Goal: Check status: Check status

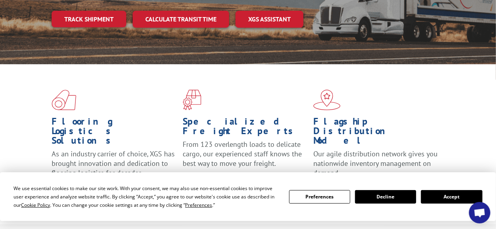
click at [460, 198] on button "Accept" at bounding box center [451, 197] width 61 height 14
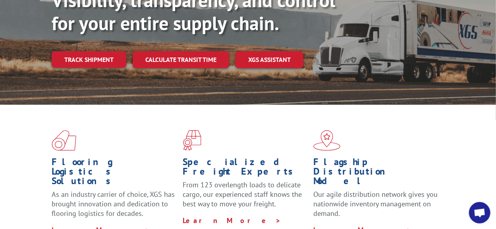
scroll to position [79, 0]
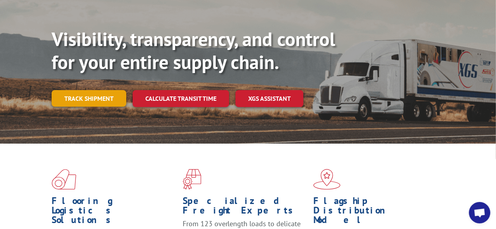
click at [113, 90] on link "Track shipment" at bounding box center [89, 98] width 75 height 17
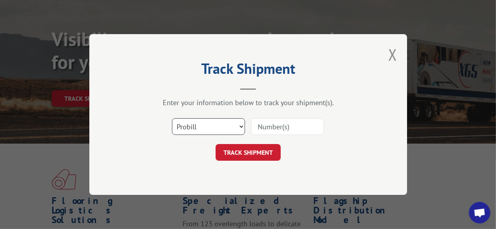
click at [228, 126] on select "Select category... Probill BOL PO" at bounding box center [208, 126] width 73 height 17
select select "bol"
click at [172, 118] on select "Select category... Probill BOL PO" at bounding box center [208, 126] width 73 height 17
paste input "6043151"
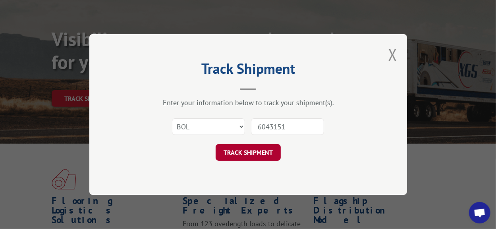
type input "6043151"
click at [257, 156] on button "TRACK SHIPMENT" at bounding box center [248, 152] width 65 height 17
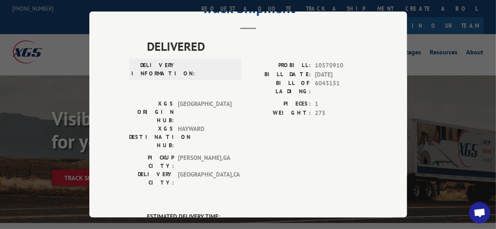
scroll to position [0, 0]
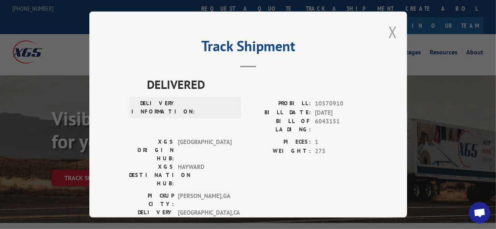
click at [390, 29] on button "Close modal" at bounding box center [392, 31] width 9 height 21
